Goal: Find specific page/section: Find specific page/section

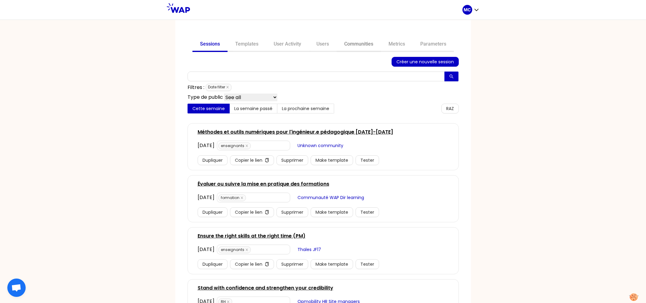
click at [354, 42] on link "Communities" at bounding box center [359, 44] width 44 height 15
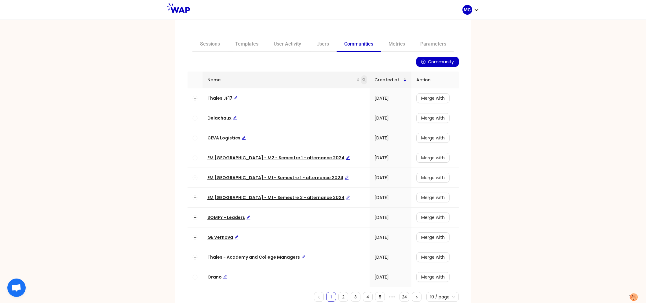
click at [363, 81] on icon "search" at bounding box center [365, 80] width 4 height 4
type input "dir"
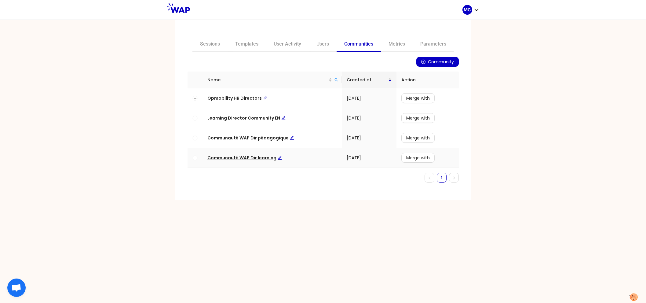
click at [237, 156] on span "Communauté WAP Dir learning" at bounding box center [245, 158] width 75 height 6
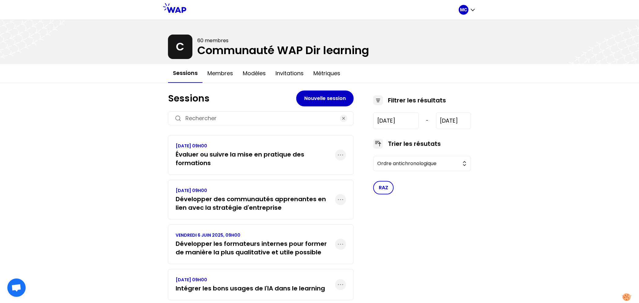
click at [249, 171] on div "VENDREDI 19 SEPTEMBRE 2025, 09H00 Évaluer ou suivre la mise en pratique des for…" at bounding box center [261, 155] width 186 height 40
click at [263, 159] on h3 "Évaluer ou suivre la mise en pratique des formations" at bounding box center [256, 158] width 160 height 17
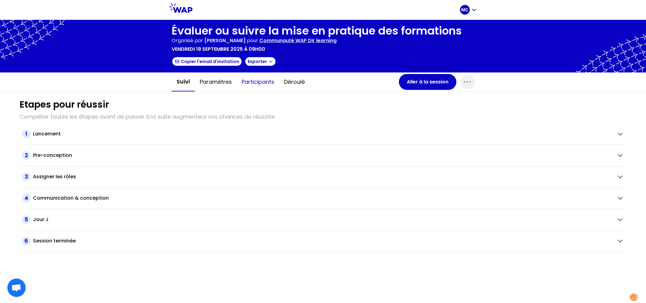
click at [267, 84] on button "Participants" at bounding box center [258, 82] width 42 height 18
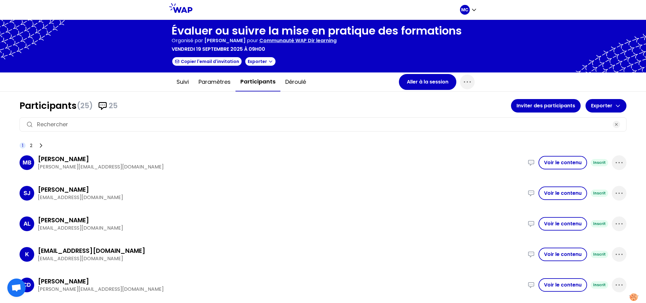
scroll to position [465, 0]
